Goal: Find specific page/section

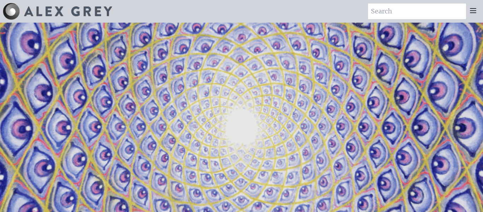
click at [403, 11] on input "search" at bounding box center [417, 12] width 98 height 16
type input "gaia"
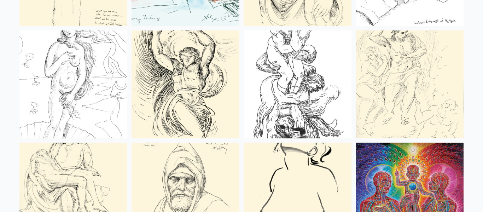
scroll to position [2744, 0]
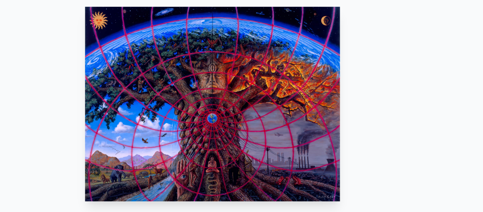
scroll to position [61, 0]
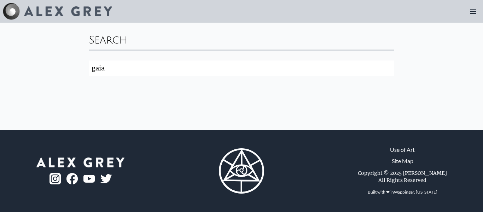
click button "Search" at bounding box center [0, 0] width 0 height 0
click at [155, 69] on input "gaia" at bounding box center [242, 69] width 306 height 16
type input "gaia"
click button "Search" at bounding box center [0, 0] width 0 height 0
click at [39, 7] on img at bounding box center [68, 11] width 88 height 10
